Goal: Information Seeking & Learning: Learn about a topic

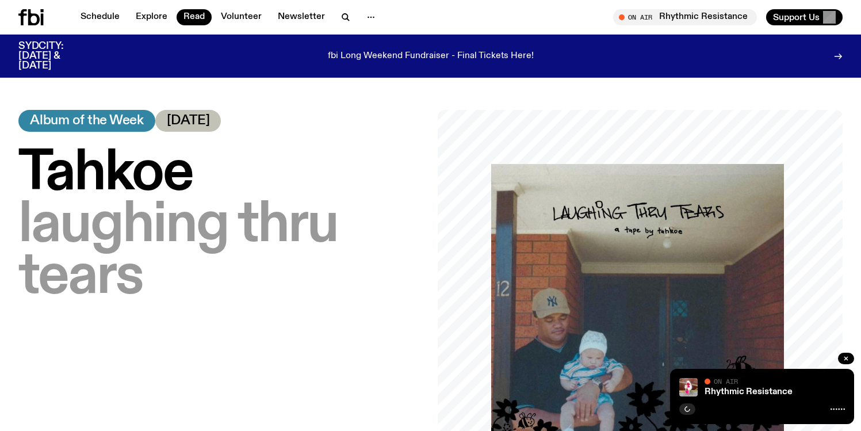
scroll to position [56, 0]
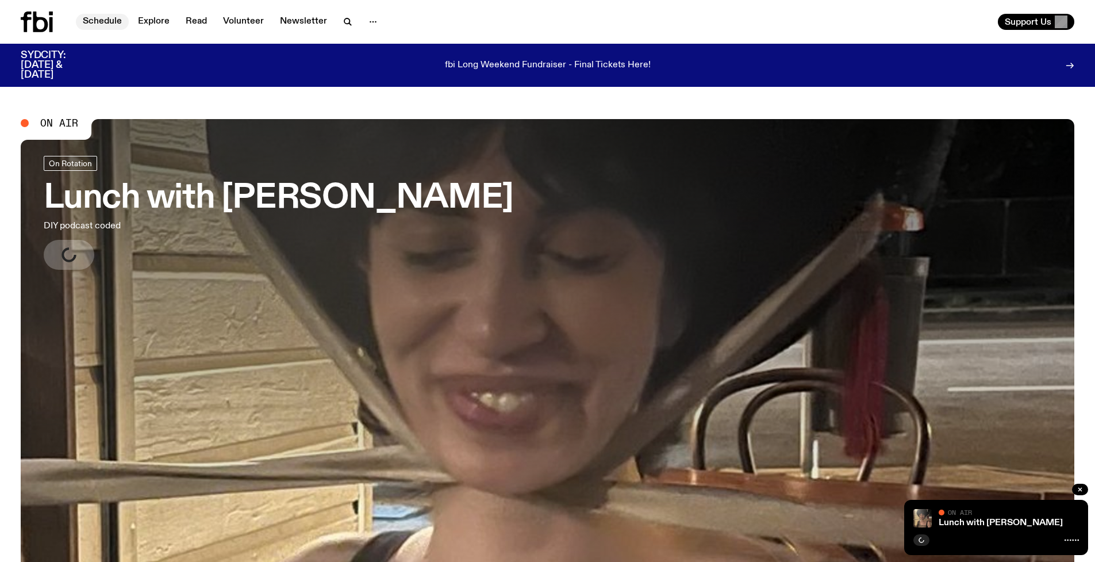
click at [102, 21] on link "Schedule" at bounding box center [102, 22] width 53 height 16
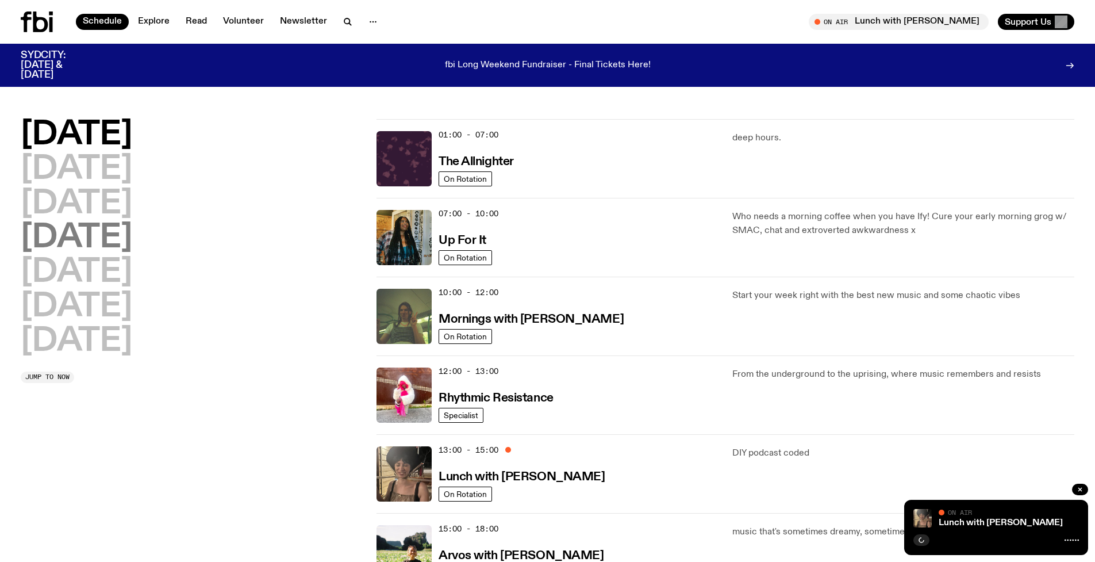
click at [126, 237] on h2 "[DATE]" at bounding box center [77, 238] width 112 height 32
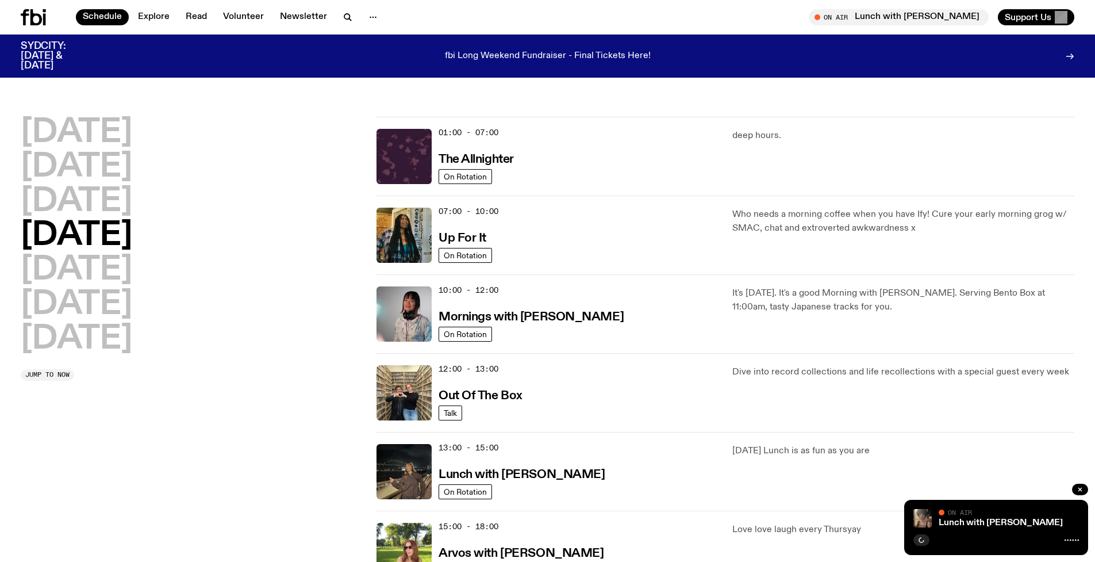
scroll to position [32, 0]
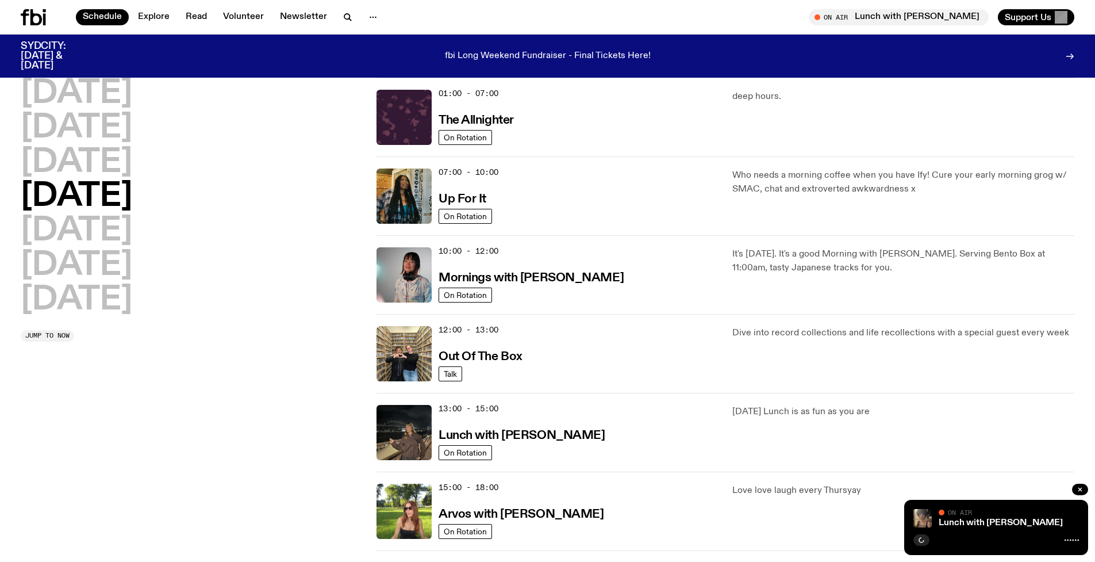
click at [501, 344] on div "12:00 - 13:00 Out Of The Box" at bounding box center [579, 353] width 280 height 55
click at [504, 354] on h3 "Out Of The Box" at bounding box center [481, 357] width 84 height 12
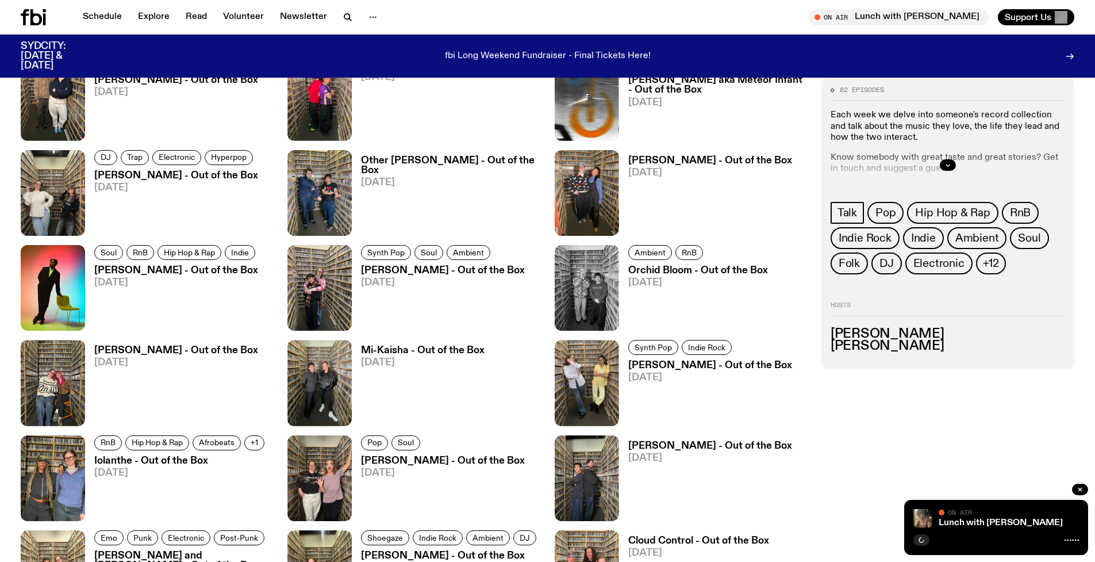
scroll to position [951, 0]
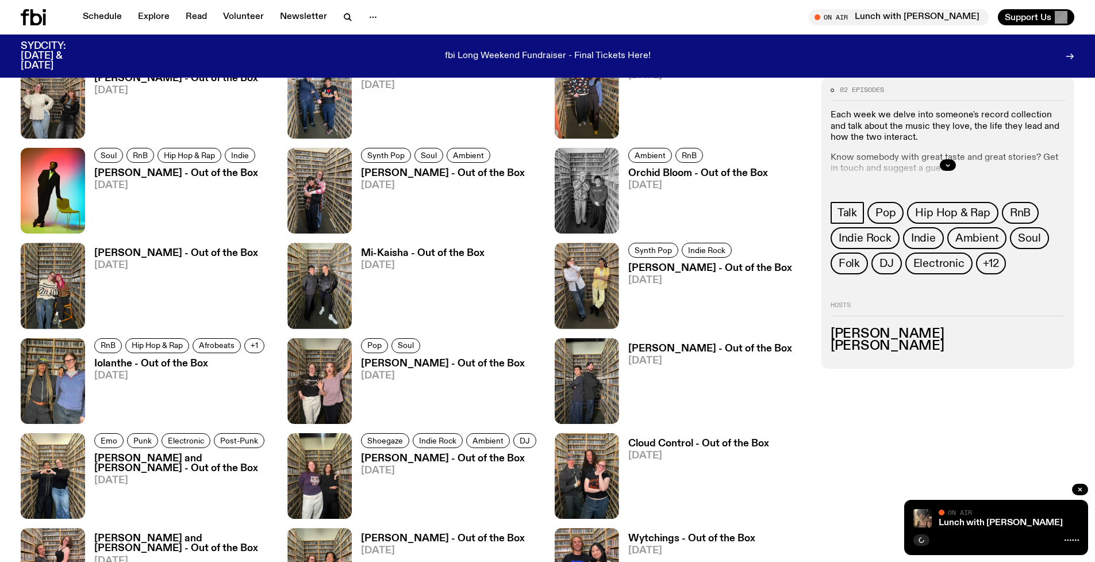
click at [45, 16] on icon at bounding box center [44, 19] width 3 height 11
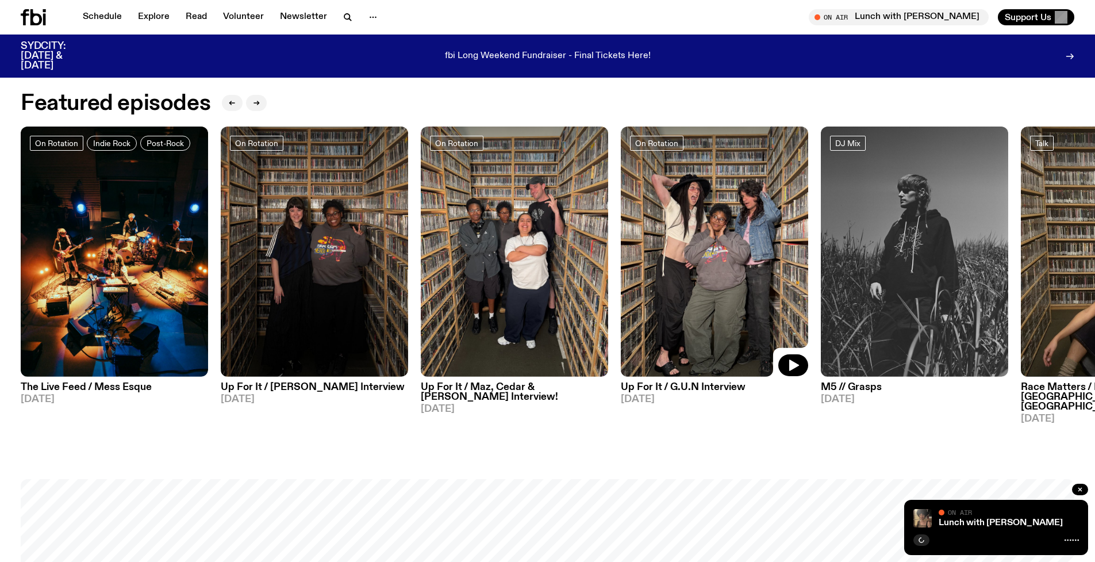
scroll to position [593, 0]
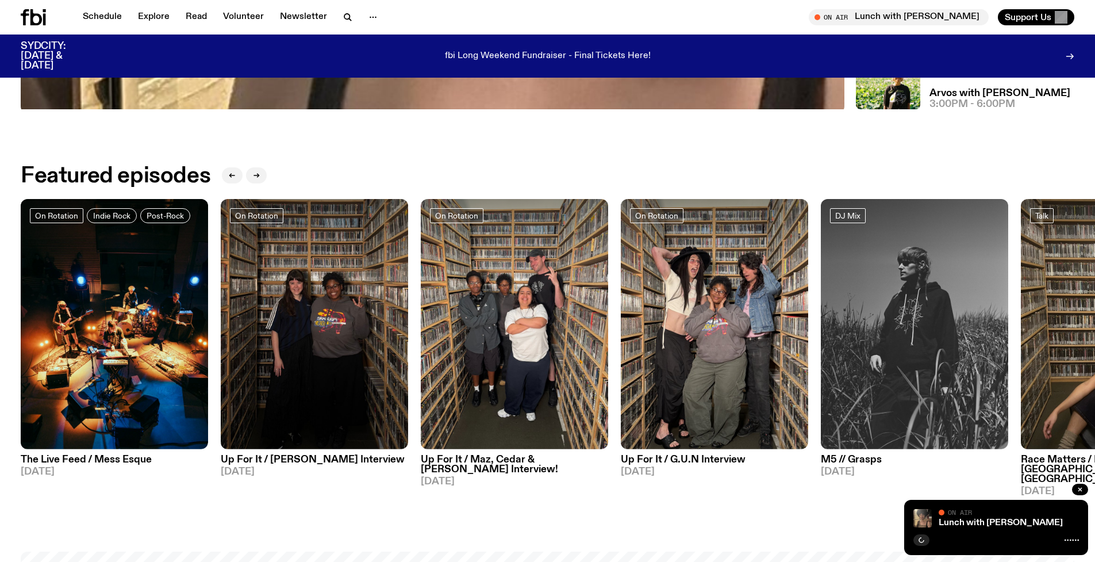
click at [700, 465] on h3 "Up For It / G.U.N Interview" at bounding box center [714, 460] width 187 height 10
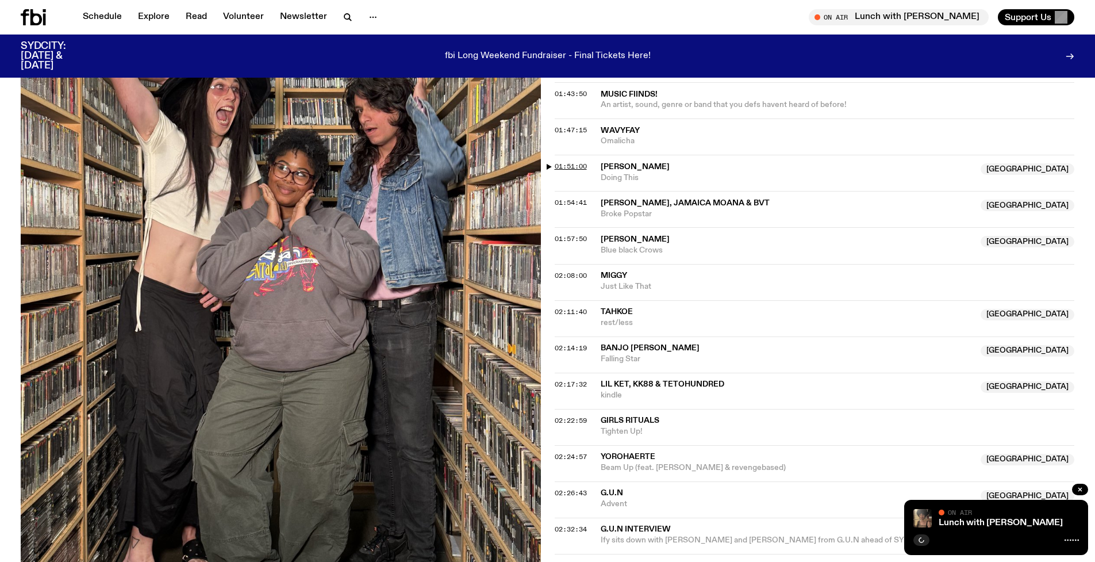
scroll to position [1284, 0]
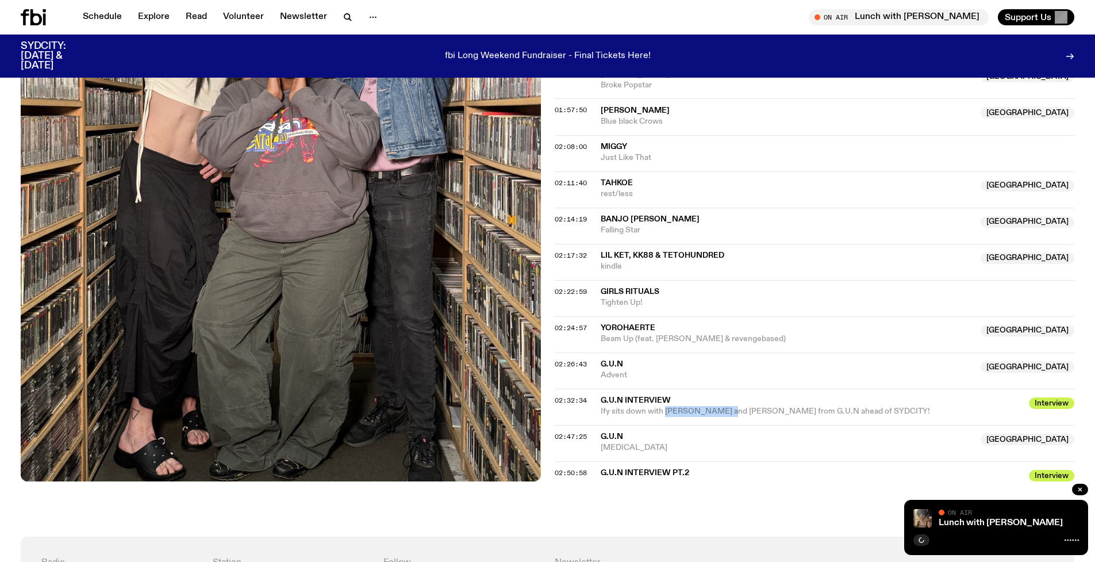
drag, startPoint x: 665, startPoint y: 380, endPoint x: 725, endPoint y: 382, distance: 59.8
click at [725, 407] on span "Ify sits down with [PERSON_NAME] and [PERSON_NAME] from G.U.N ahead of SYDCITY!" at bounding box center [765, 411] width 329 height 8
click at [724, 407] on span "Ify sits down with [PERSON_NAME] and [PERSON_NAME] from G.U.N ahead of SYDCITY!" at bounding box center [765, 411] width 329 height 8
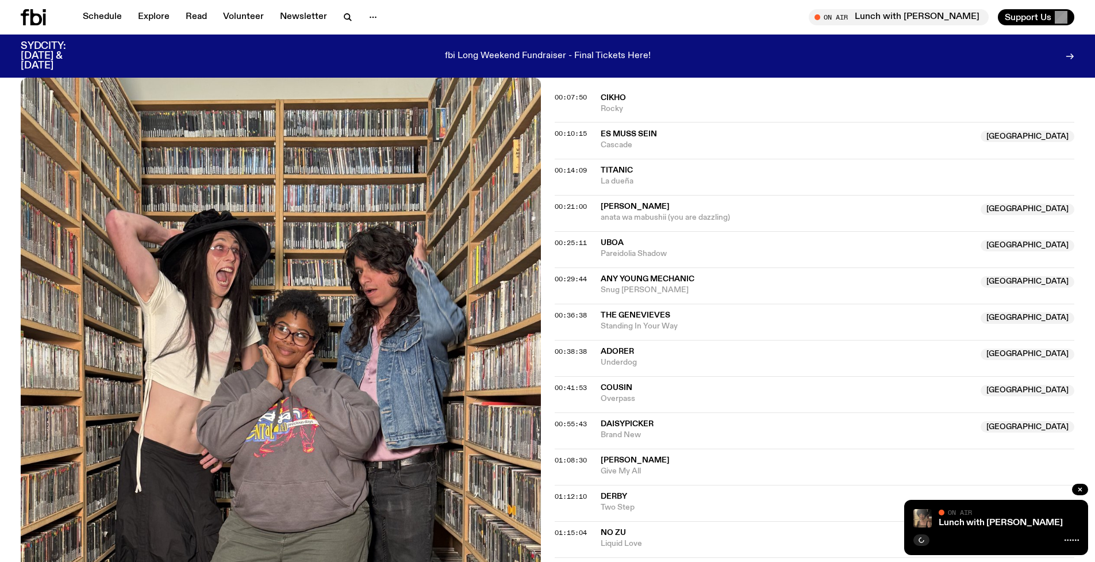
scroll to position [0, 0]
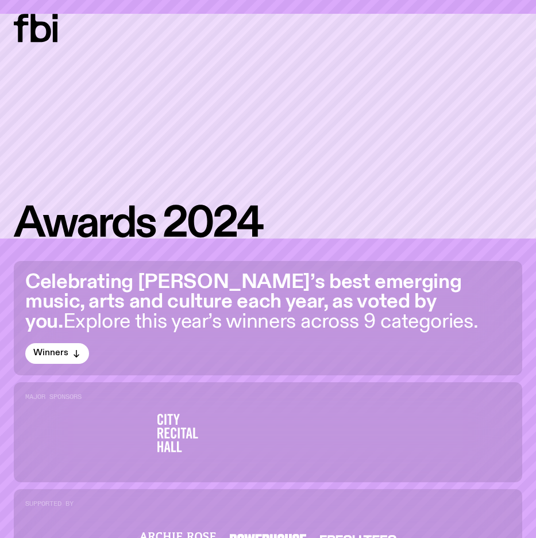
click at [77, 358] on button "Winners" at bounding box center [57, 353] width 64 height 21
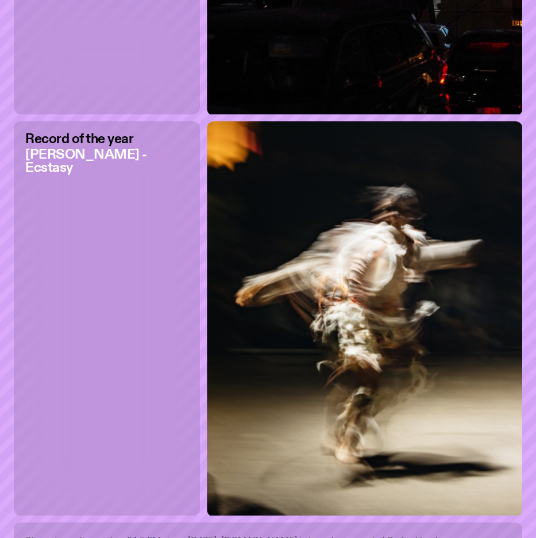
scroll to position [4091, 0]
